Goal: Task Accomplishment & Management: Manage account settings

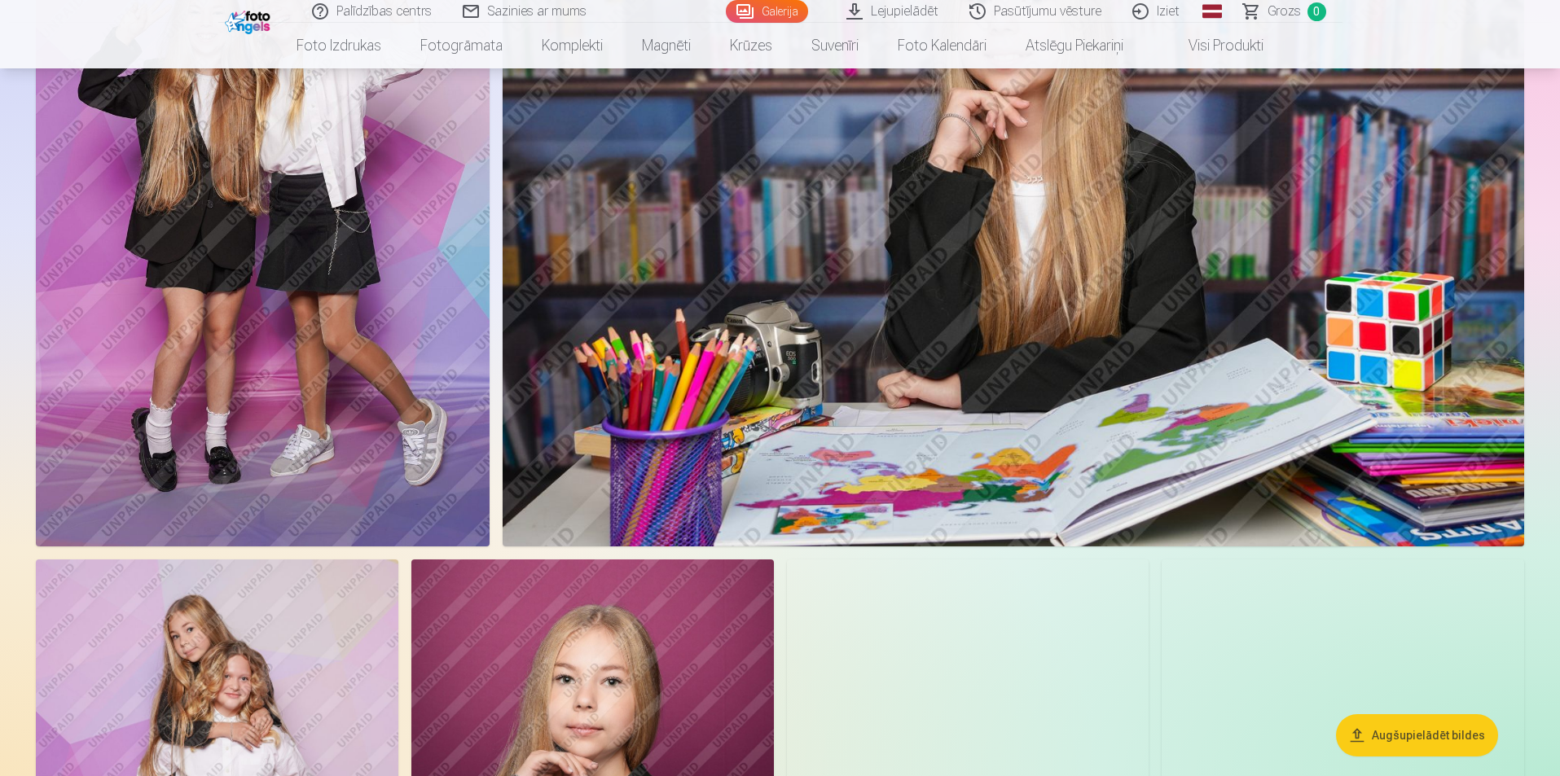
scroll to position [2689, 0]
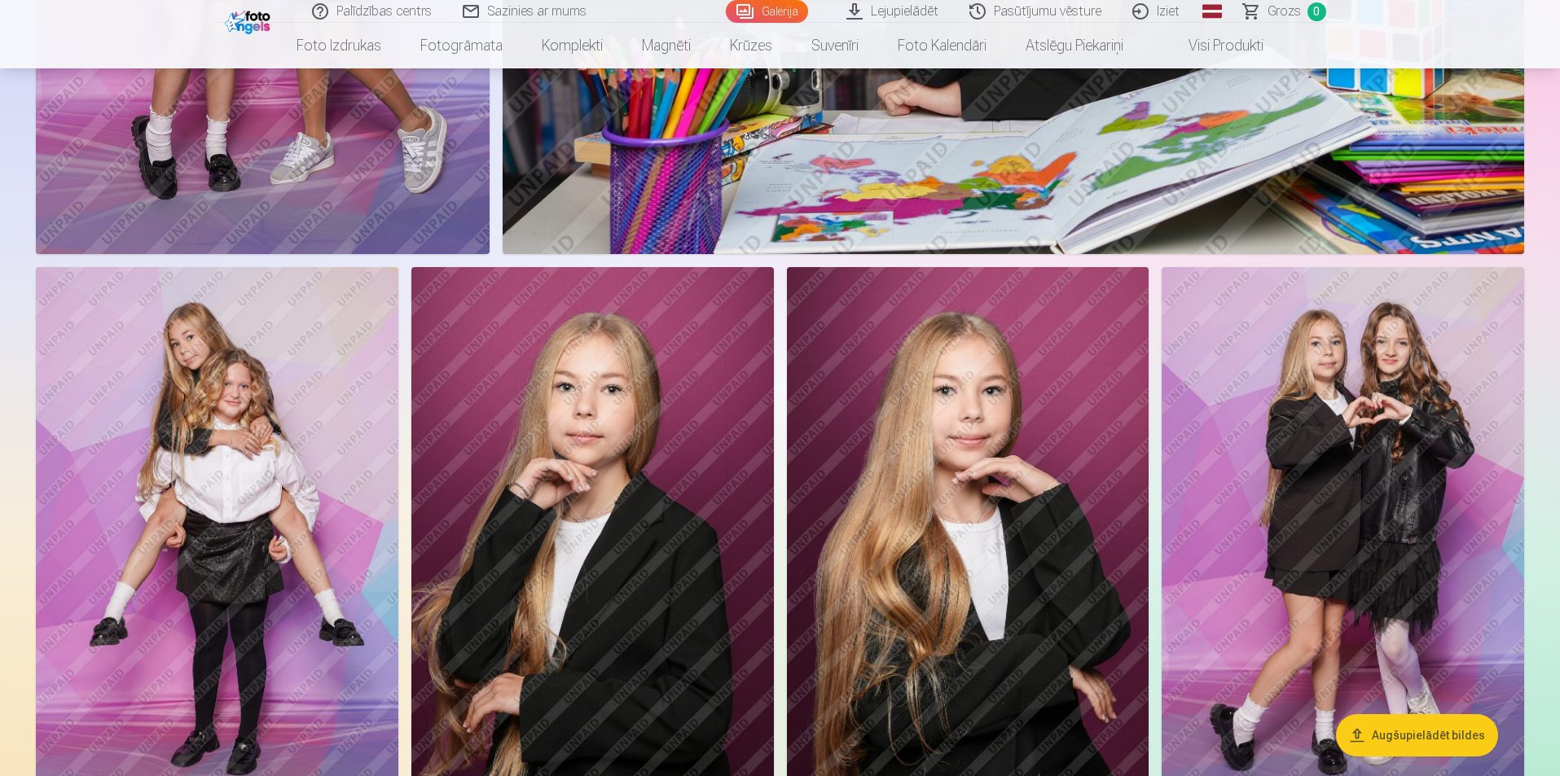
click at [189, 345] on img at bounding box center [217, 539] width 363 height 544
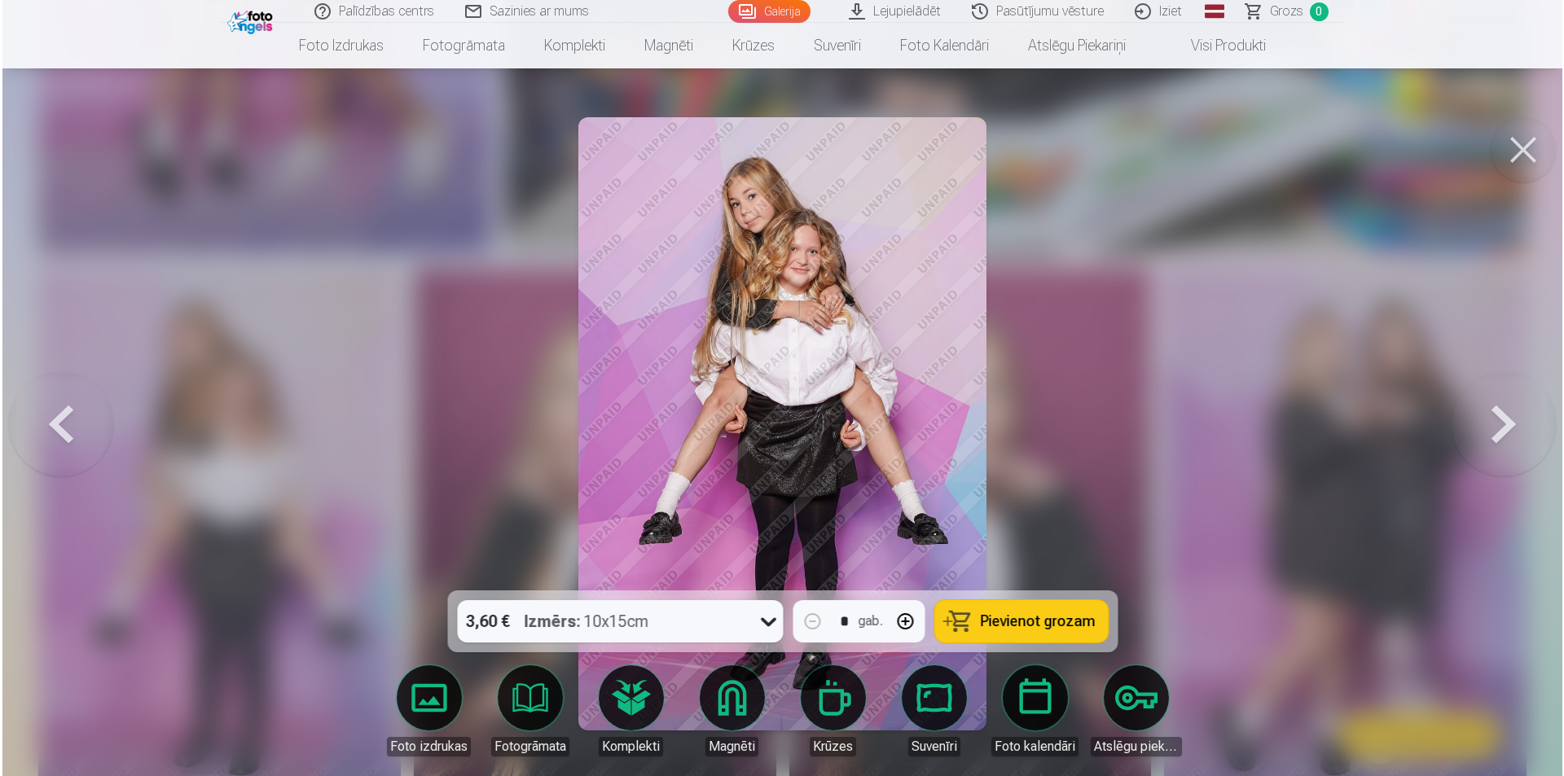
scroll to position [2694, 0]
click at [1514, 147] on button at bounding box center [1525, 149] width 65 height 65
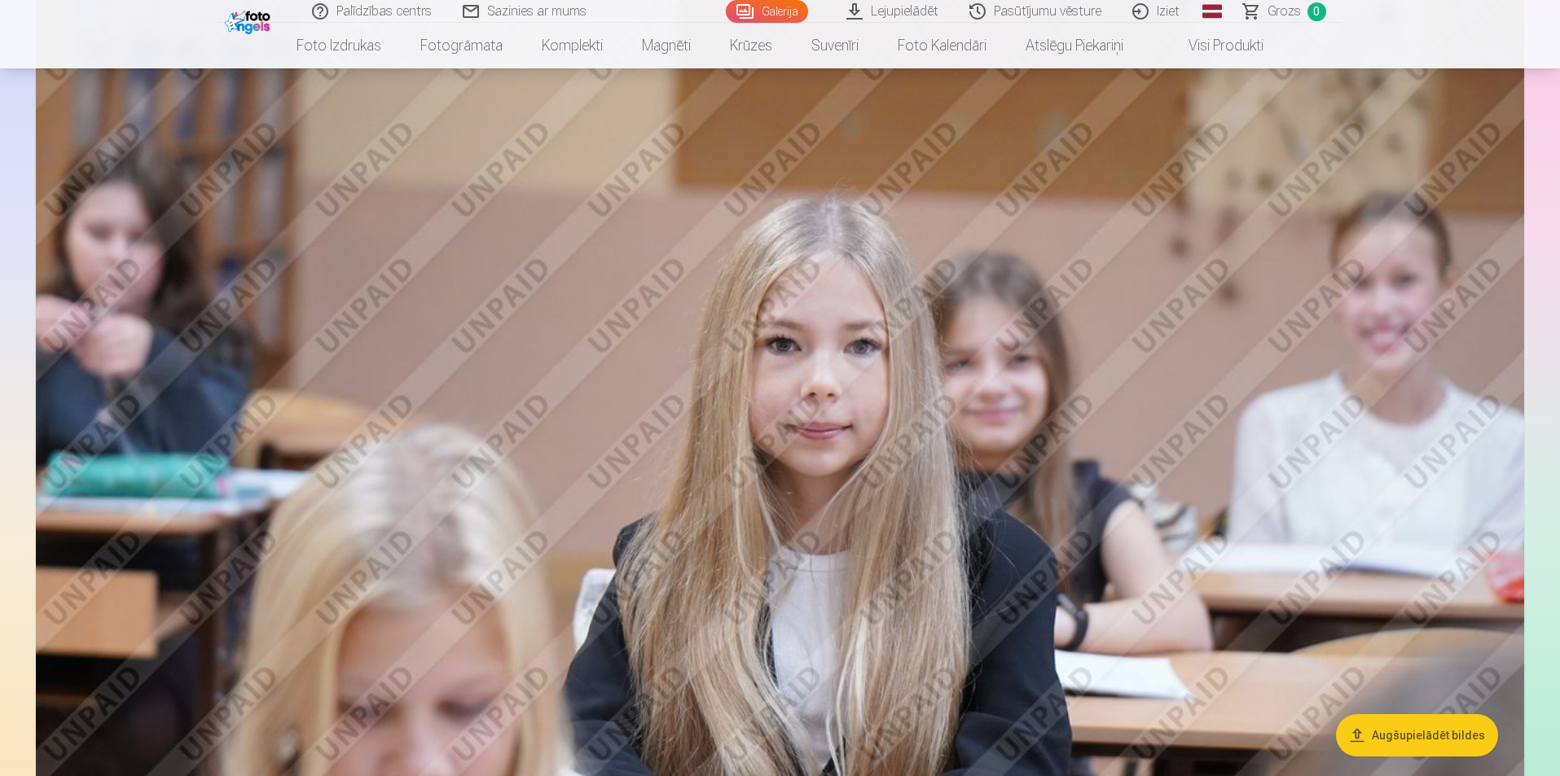
scroll to position [6518, 0]
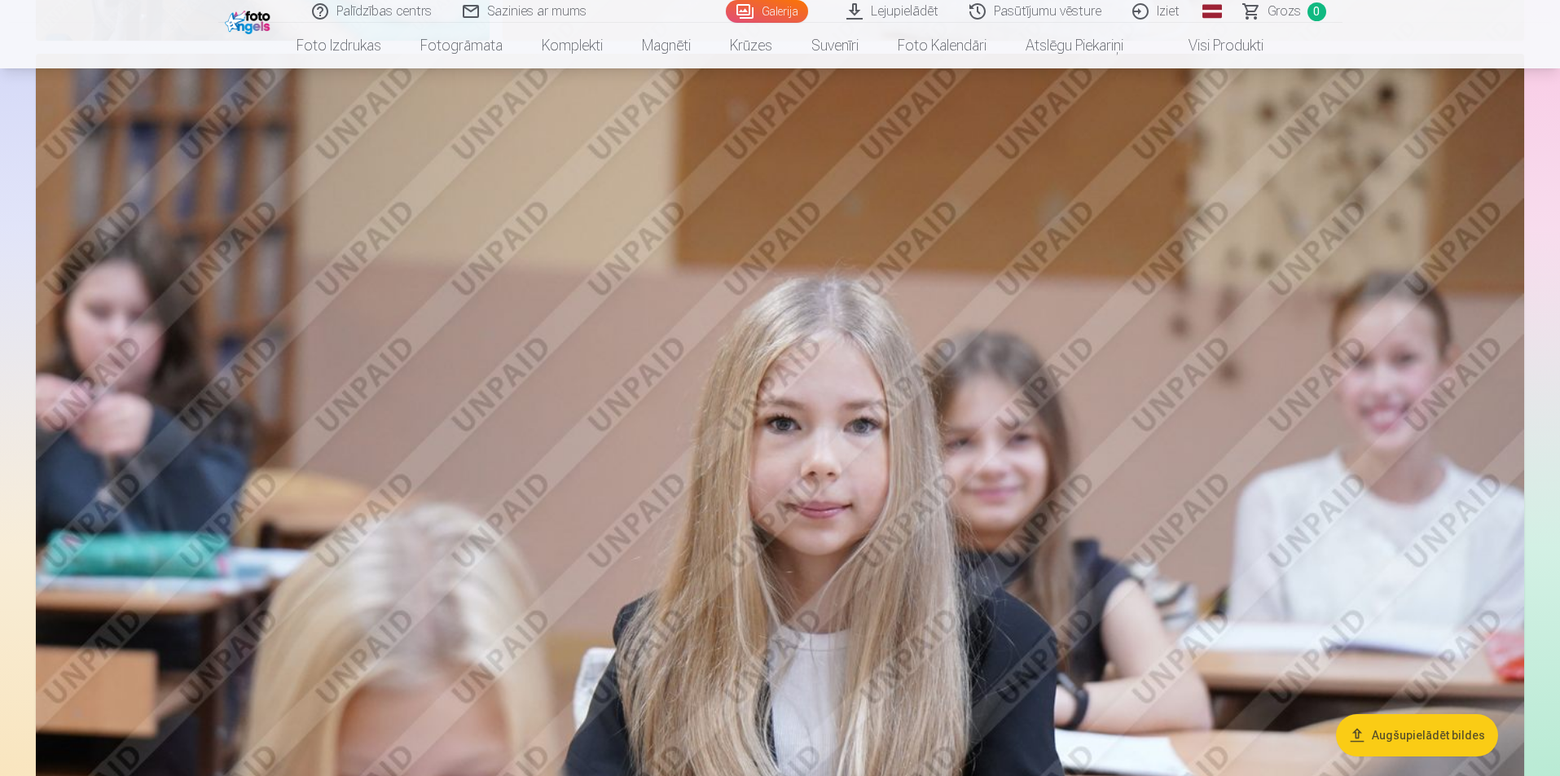
click at [1160, 15] on link "Iziet" at bounding box center [1157, 11] width 78 height 23
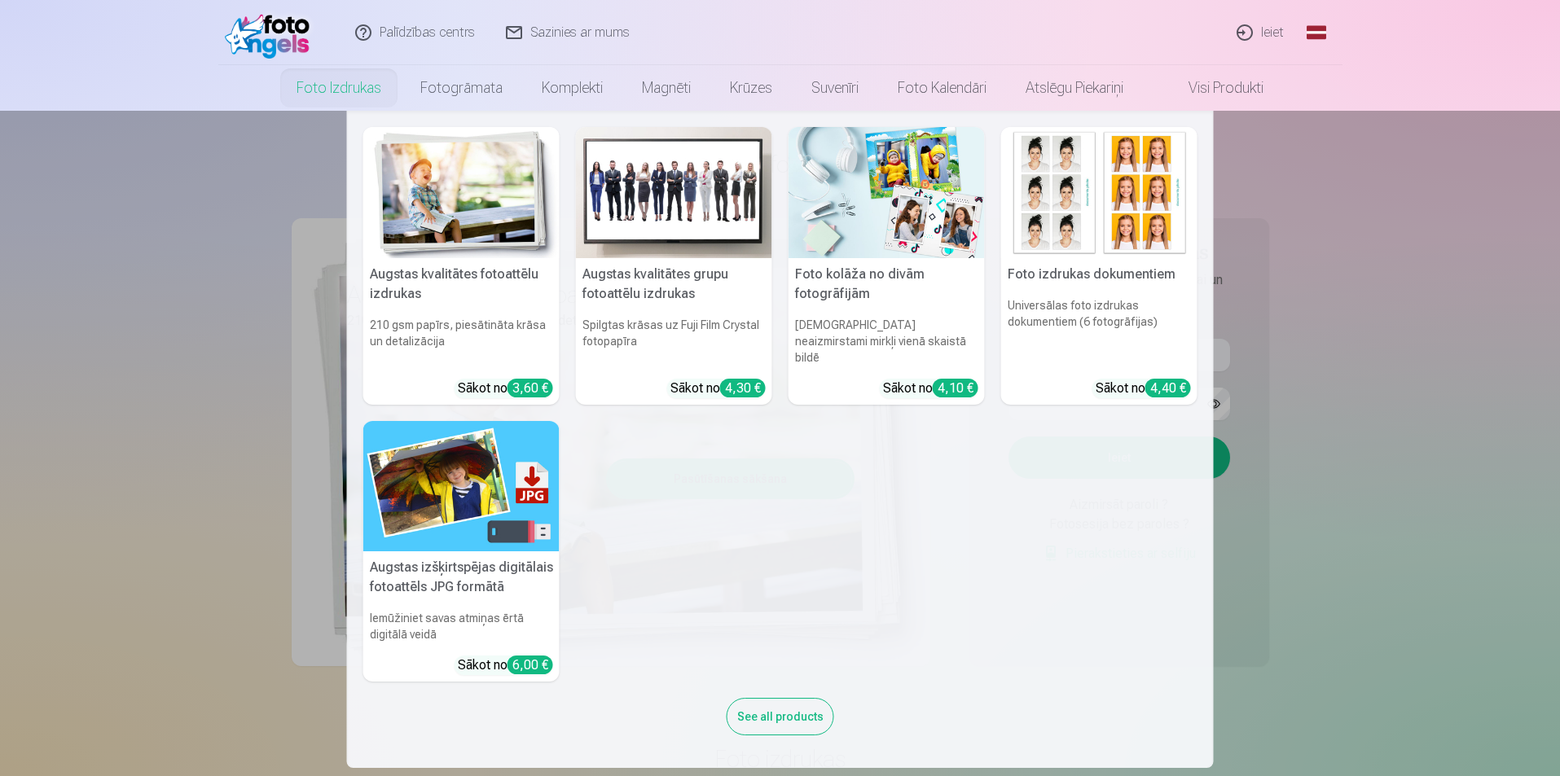
click at [1400, 298] on nav "Augstas kvalitātes fotoattēlu izdrukas 210 gsm papīrs, piesātināta krāsa un det…" at bounding box center [780, 439] width 1560 height 657
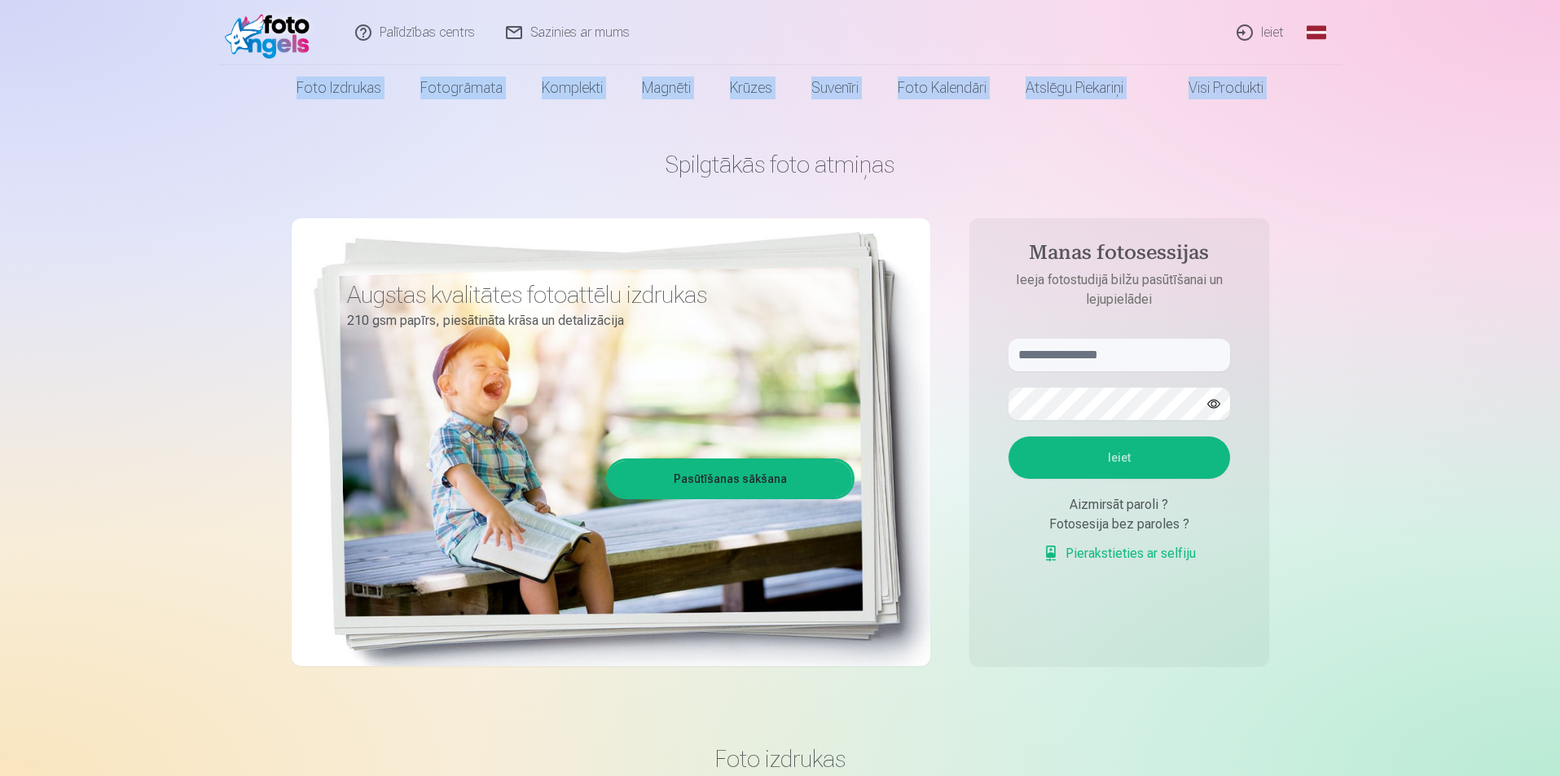
drag, startPoint x: 1559, startPoint y: 56, endPoint x: 1563, endPoint y: 7, distance: 49.9
click at [1559, 7] on html "Palīdzības centrs Sazinies ar mums Ieiet Global Latvian (lv) Lithuanian (lt) Ru…" at bounding box center [780, 388] width 1560 height 776
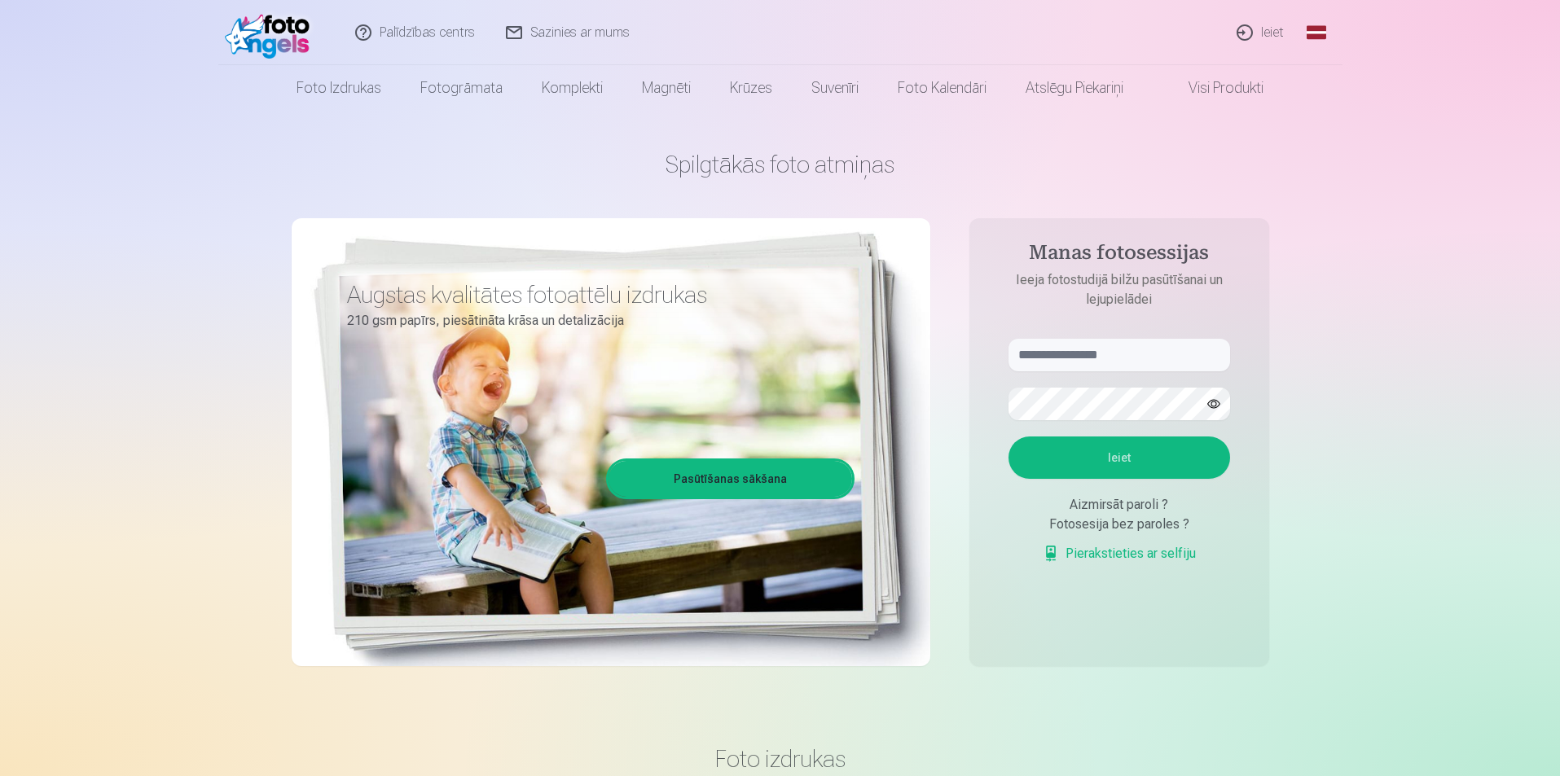
click at [1071, 352] on input "text" at bounding box center [1120, 355] width 222 height 33
type input "**********"
click at [1115, 446] on button "Ieiet" at bounding box center [1120, 458] width 222 height 42
